Goal: Find specific page/section: Find specific page/section

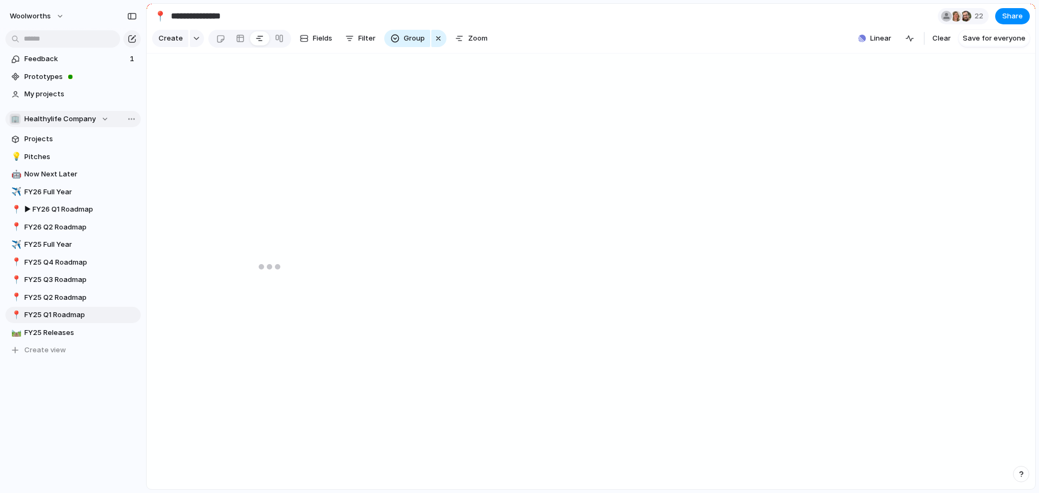
click at [105, 117] on div "🏢 Healthylife Company" at bounding box center [59, 119] width 99 height 11
click at [72, 186] on span "Insights & Analytics" at bounding box center [67, 181] width 67 height 11
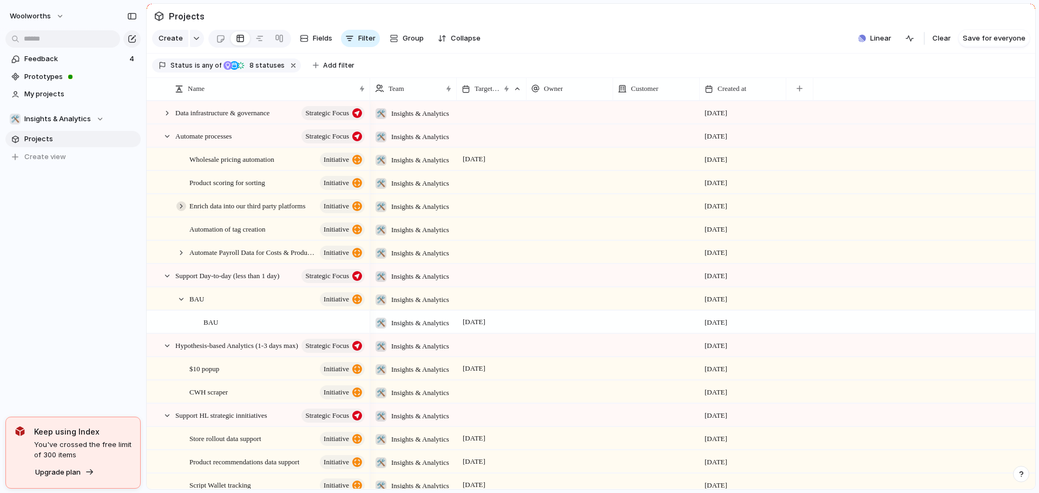
click at [181, 211] on div at bounding box center [181, 206] width 10 height 10
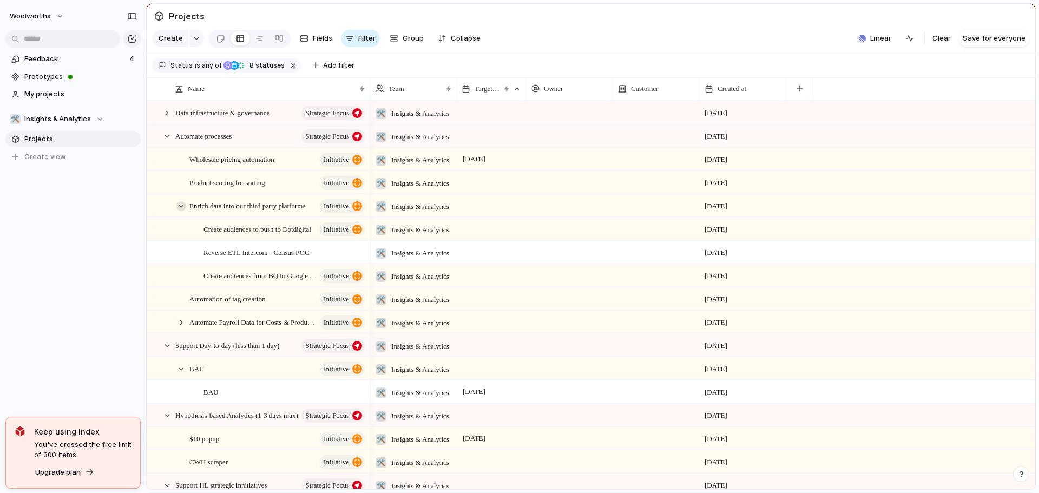
click at [181, 211] on div at bounding box center [181, 206] width 10 height 10
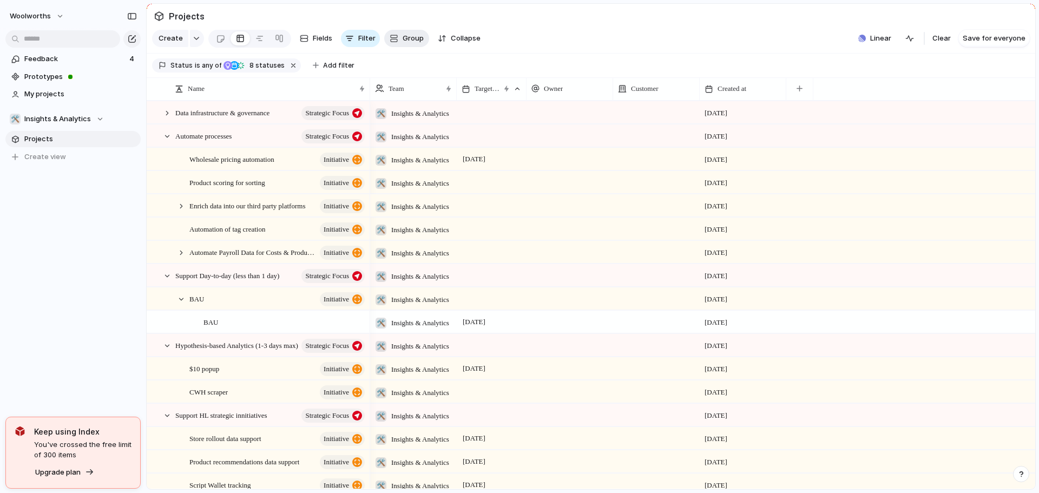
click at [394, 43] on div "button" at bounding box center [394, 38] width 9 height 9
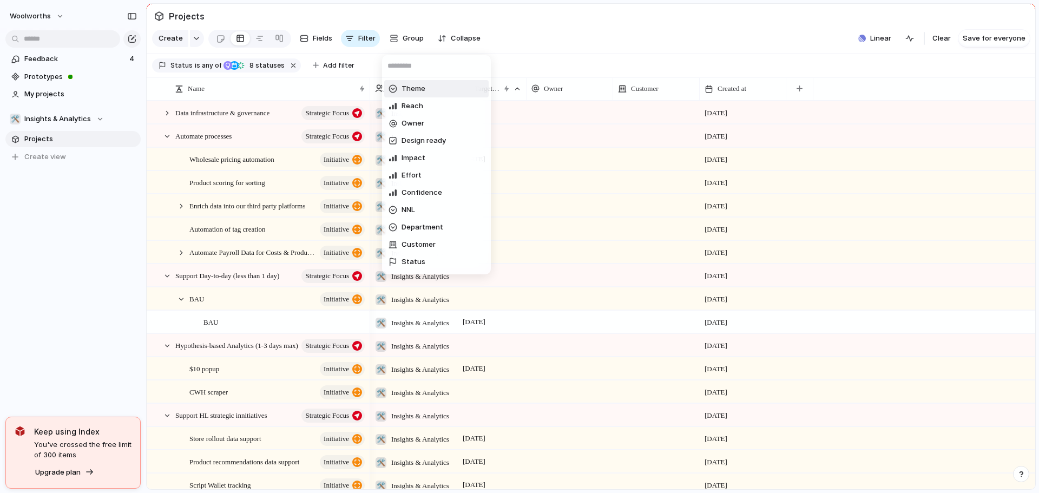
click at [365, 40] on div "Theme Reach Owner Design ready Impact Effort Confidence NNL Department Customer…" at bounding box center [519, 246] width 1039 height 493
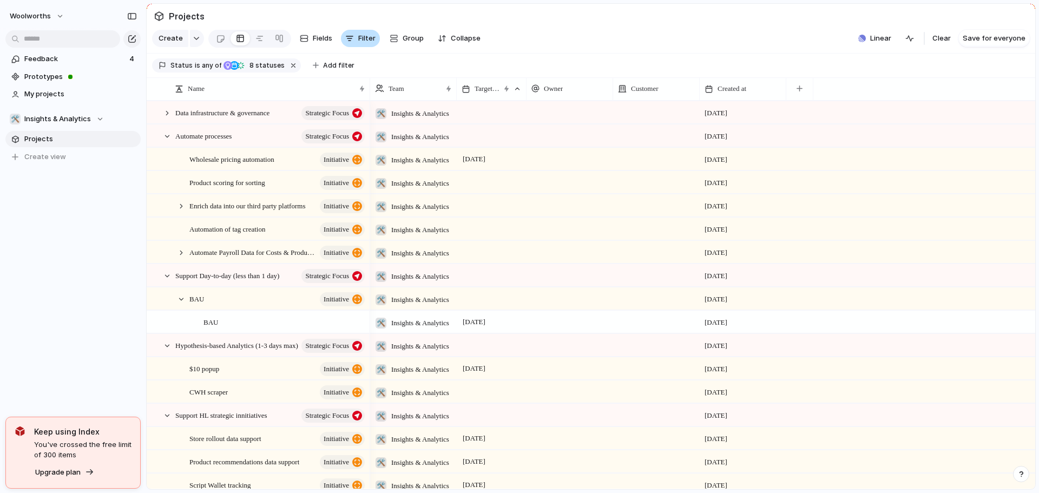
click at [352, 42] on div "button" at bounding box center [349, 38] width 9 height 9
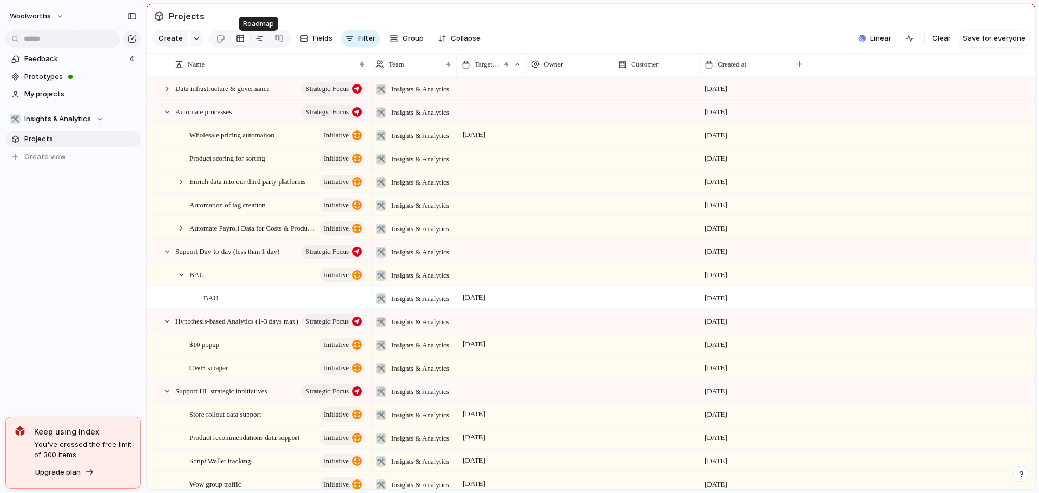
click at [257, 44] on div at bounding box center [259, 38] width 9 height 17
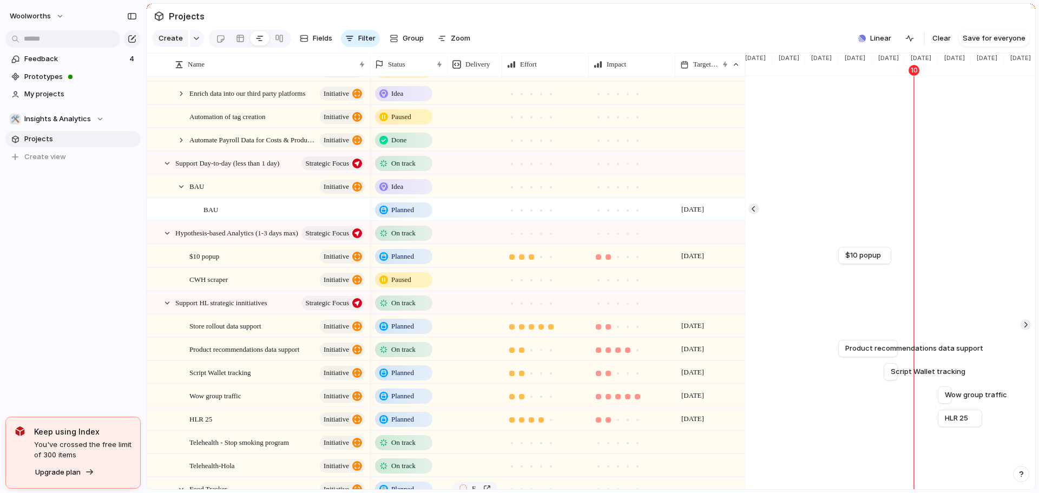
scroll to position [108, 0]
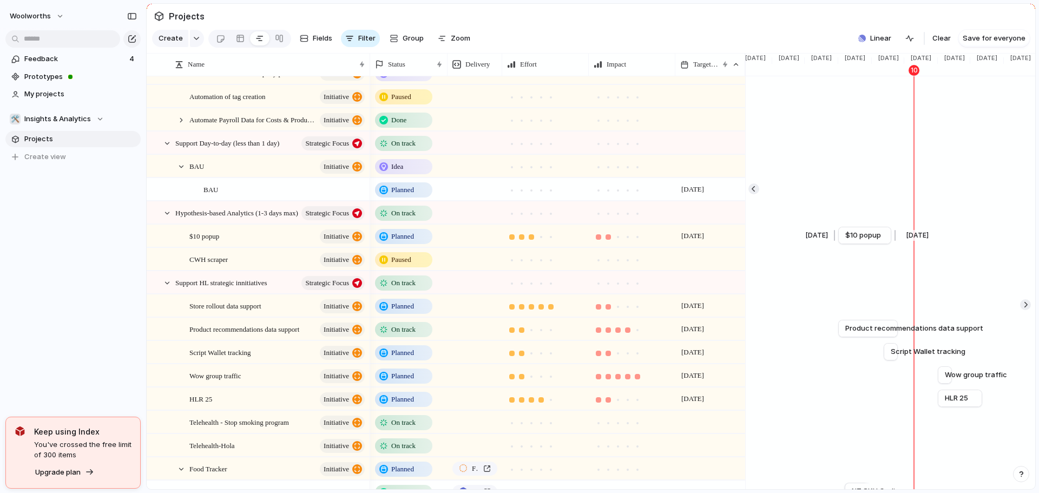
click at [855, 241] on span "$10 popup" at bounding box center [863, 235] width 36 height 11
click at [404, 242] on span "Planned" at bounding box center [402, 236] width 23 height 11
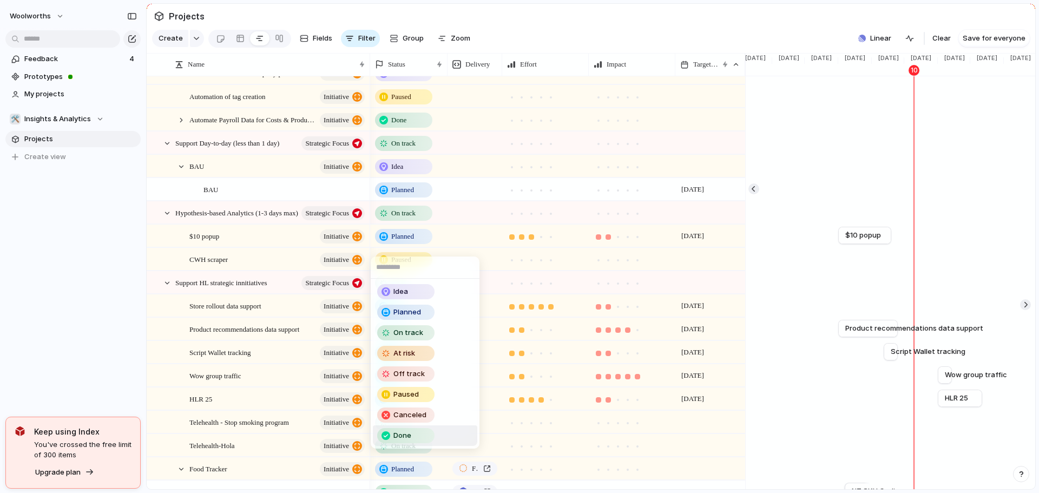
click at [387, 434] on div at bounding box center [386, 435] width 9 height 9
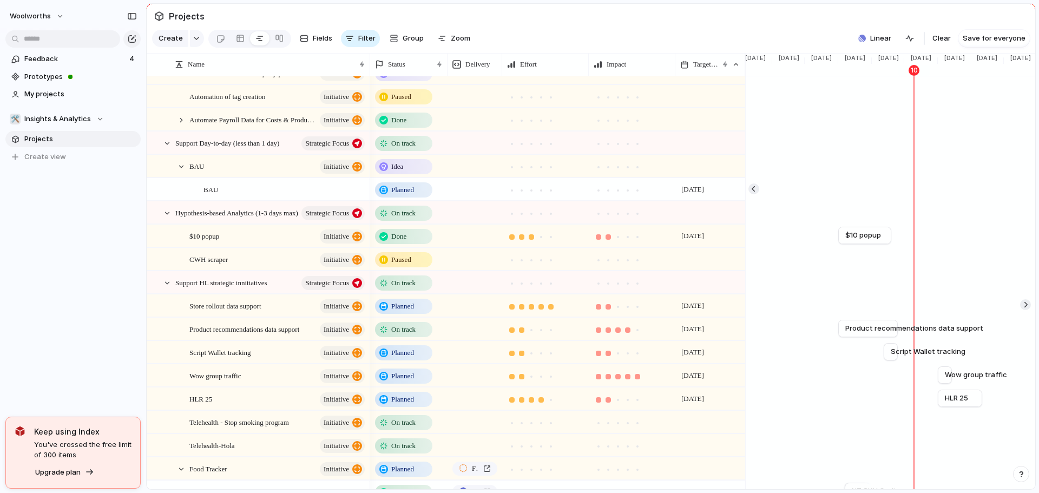
click at [410, 265] on span "Paused" at bounding box center [401, 259] width 20 height 11
click at [403, 271] on div "Idea Planned On track At risk Off track Paused Canceled Done" at bounding box center [519, 246] width 1039 height 493
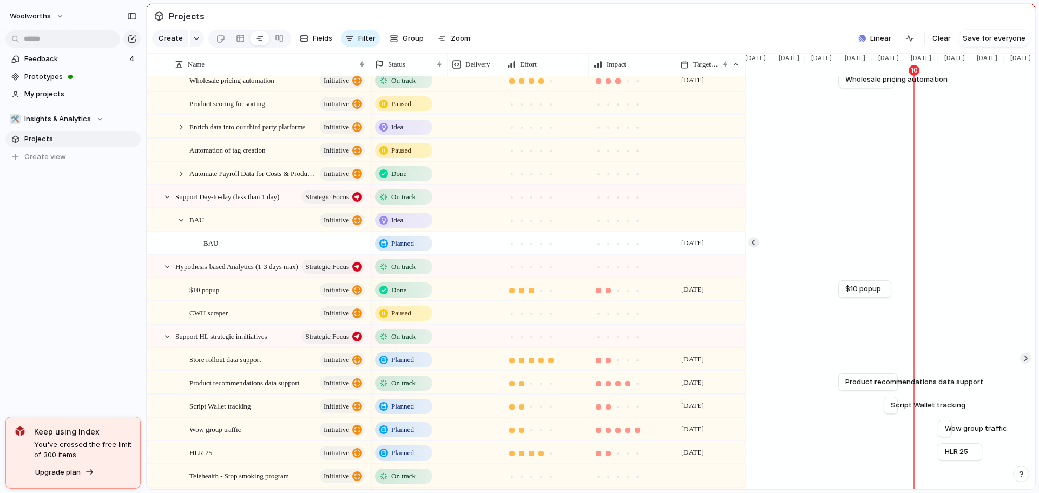
scroll to position [216, 0]
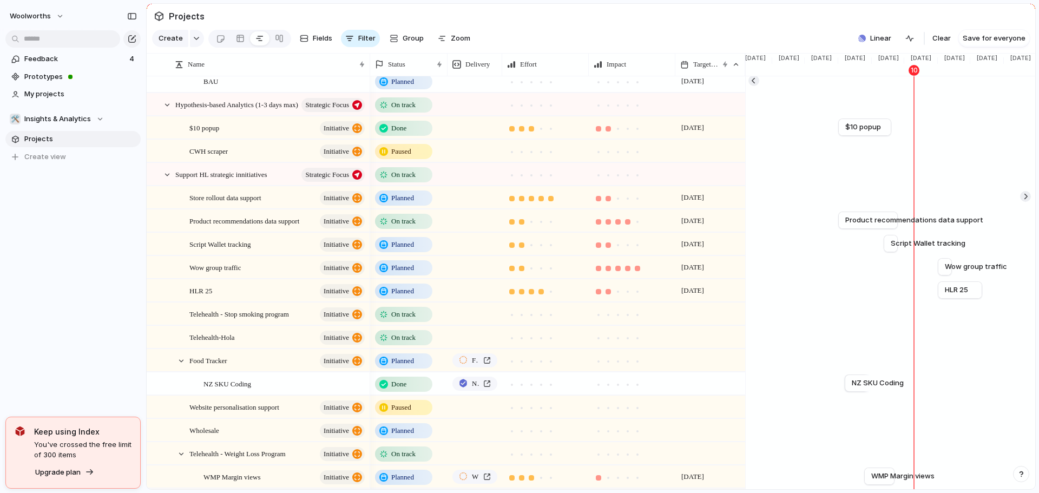
click at [404, 226] on span "On track" at bounding box center [403, 221] width 24 height 11
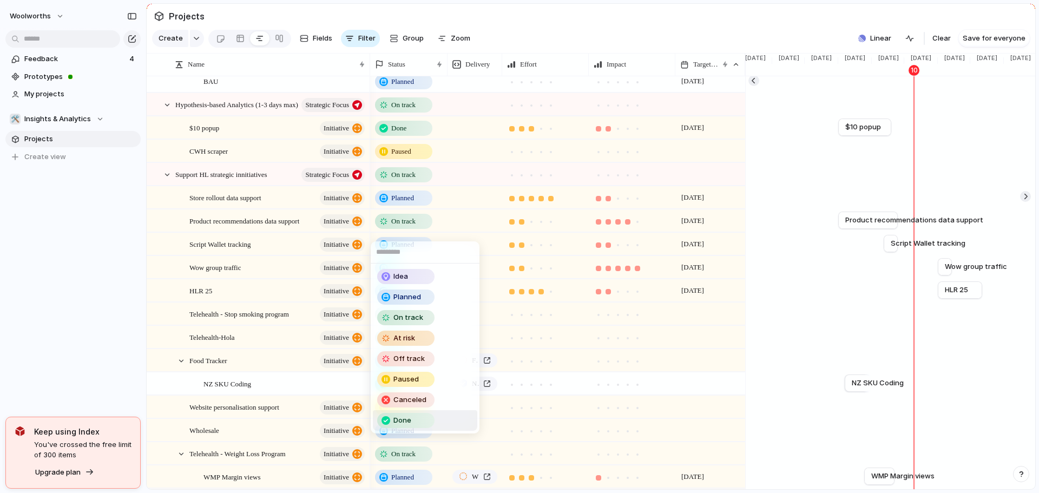
click at [404, 416] on span "Done" at bounding box center [402, 420] width 18 height 11
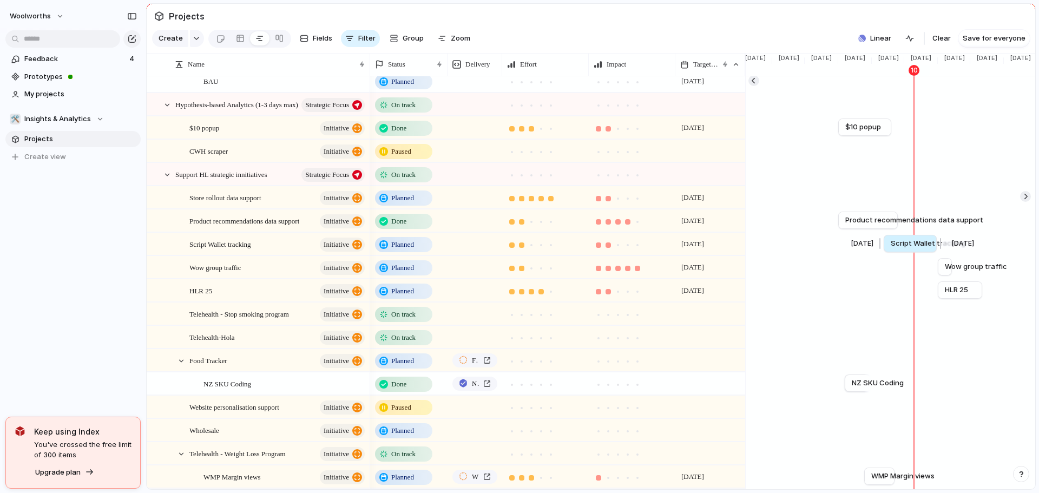
drag, startPoint x: 903, startPoint y: 252, endPoint x: 942, endPoint y: 257, distance: 39.2
click at [942, 252] on div at bounding box center [938, 243] width 13 height 17
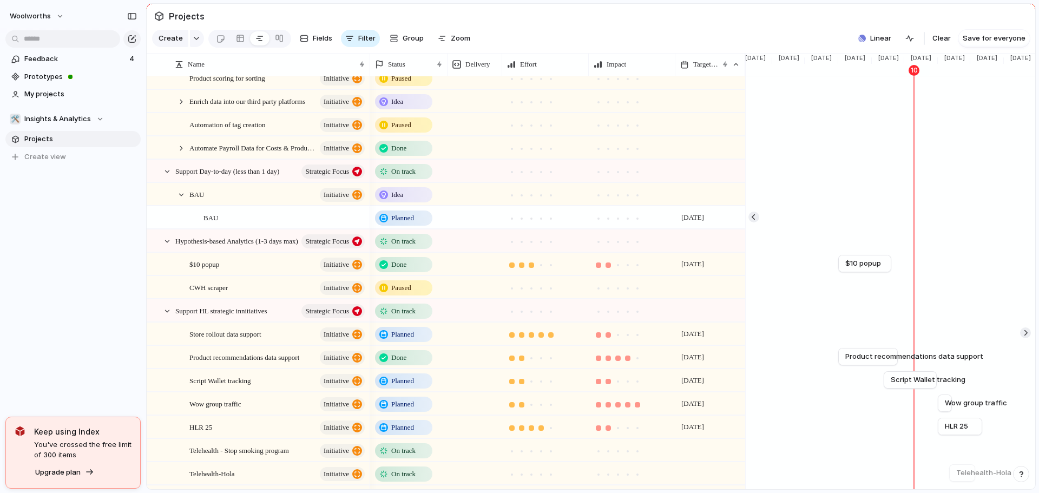
scroll to position [0, 0]
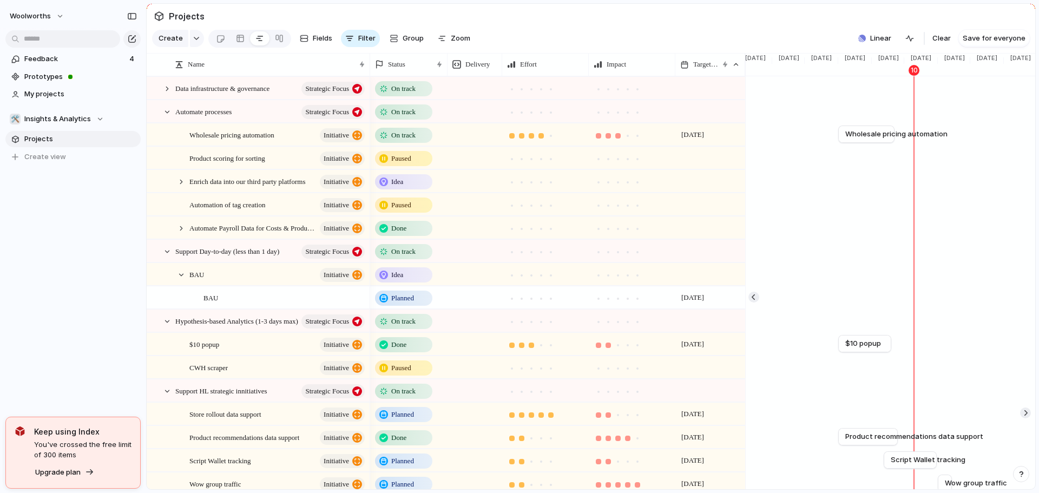
click at [402, 141] on span "On track" at bounding box center [403, 135] width 24 height 11
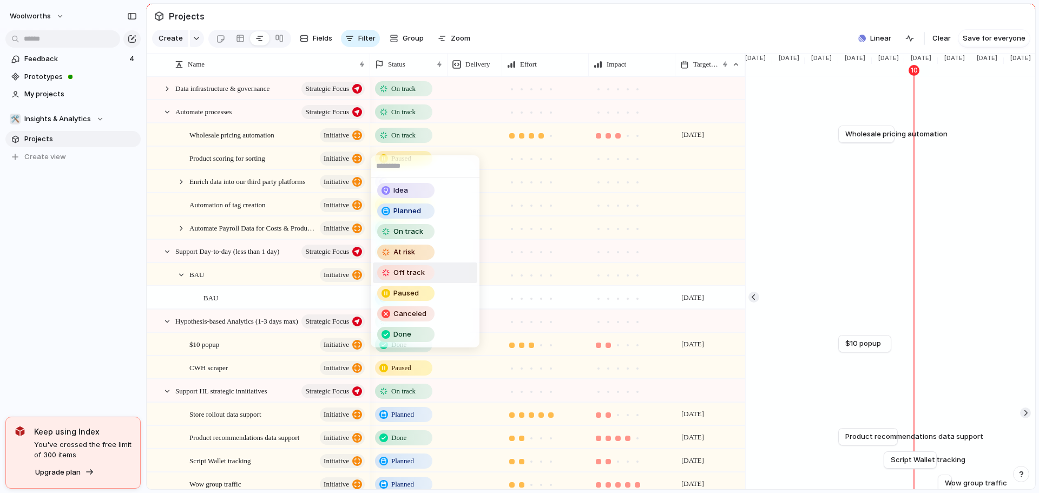
click at [419, 278] on span "Off track" at bounding box center [408, 272] width 31 height 11
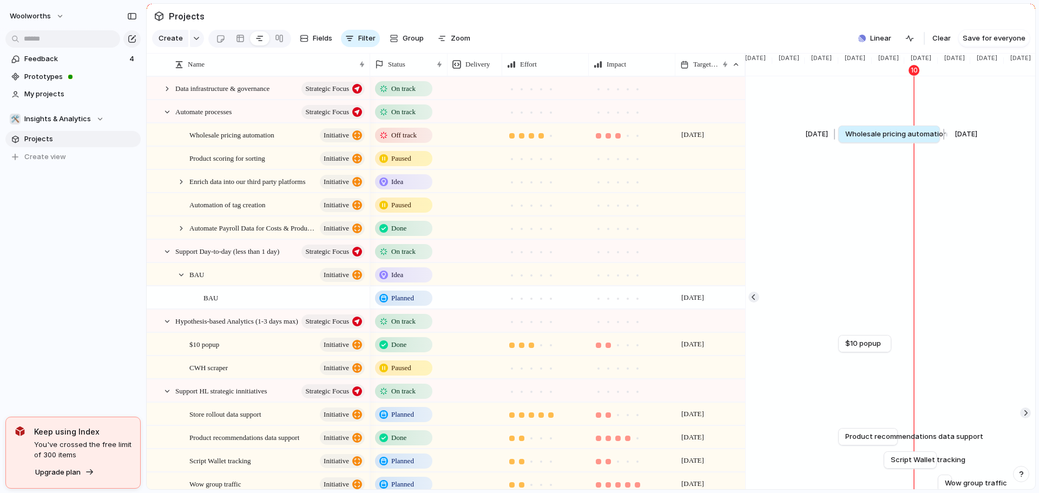
drag, startPoint x: 897, startPoint y: 142, endPoint x: 943, endPoint y: 150, distance: 46.1
click at [943, 143] on div at bounding box center [942, 134] width 13 height 17
click at [167, 94] on div at bounding box center [167, 89] width 10 height 10
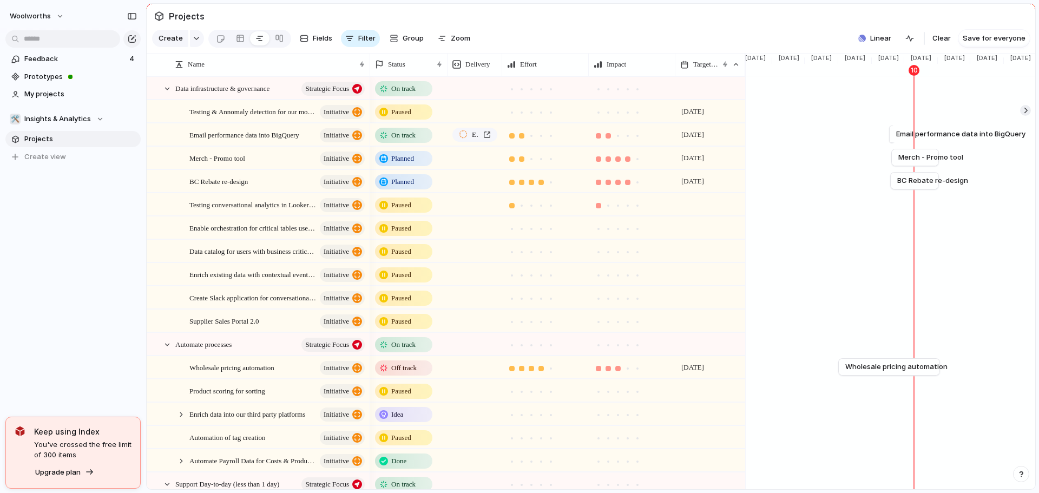
click at [397, 141] on span "On track" at bounding box center [403, 135] width 24 height 11
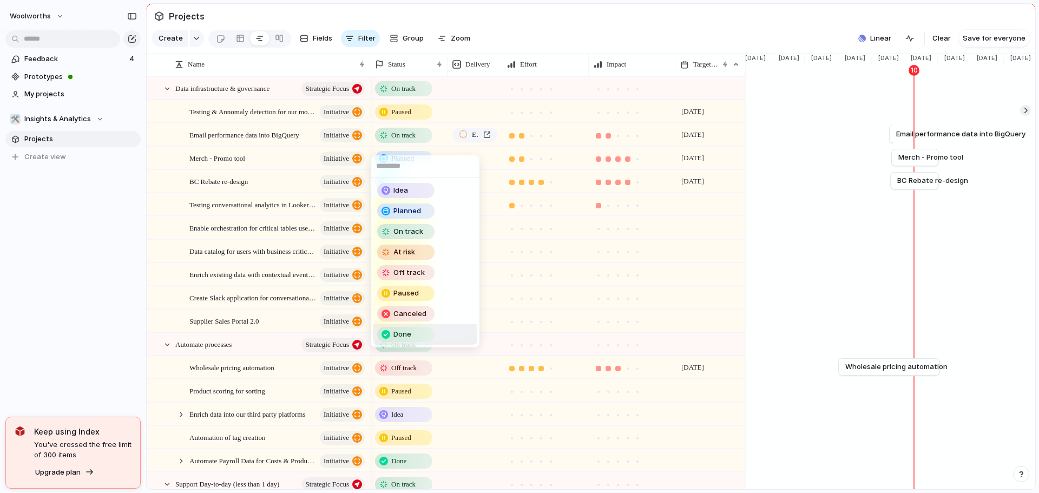
click at [409, 331] on span "Done" at bounding box center [402, 334] width 18 height 11
